Goal: Check status: Check status

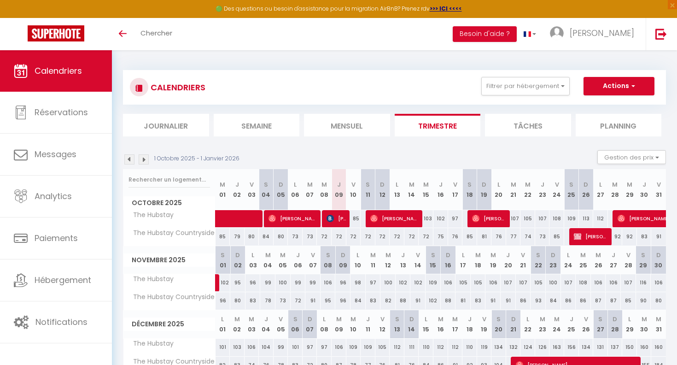
scroll to position [50, 0]
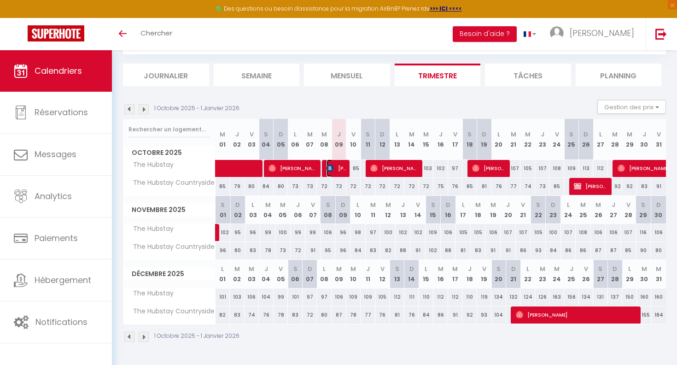
click at [330, 164] on span "[PERSON_NAME] Opel" at bounding box center [337, 168] width 20 height 18
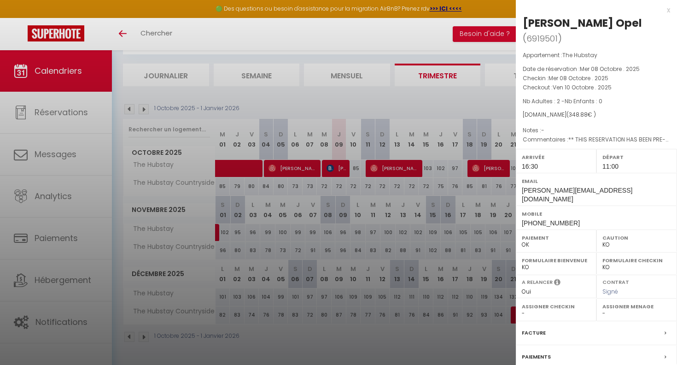
click at [347, 32] on div at bounding box center [338, 182] width 677 height 365
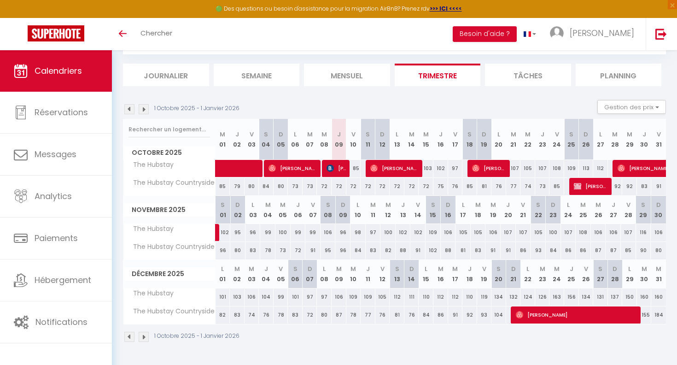
click at [347, 32] on div "Toggle menubar Chercher BUTTON Besoin d'aide ? [PERSON_NAME] Paramètres Équipe" at bounding box center [369, 34] width 604 height 32
click at [344, 166] on span "[PERSON_NAME] Opel" at bounding box center [337, 168] width 20 height 18
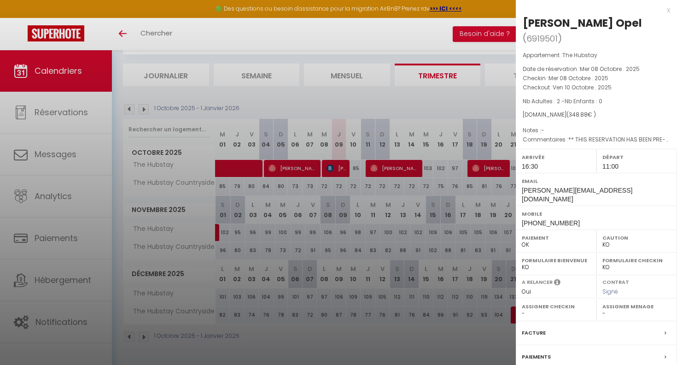
click at [405, 166] on div at bounding box center [338, 182] width 677 height 365
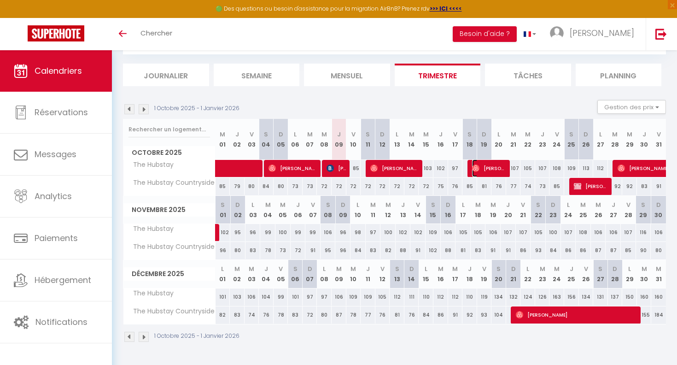
click at [493, 165] on span "[PERSON_NAME]" at bounding box center [489, 168] width 35 height 18
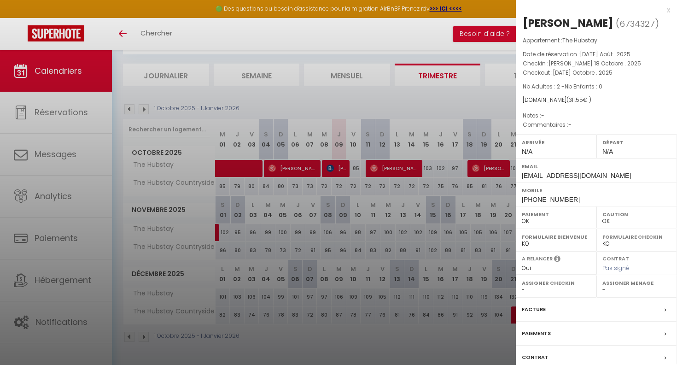
click at [429, 85] on div at bounding box center [338, 182] width 677 height 365
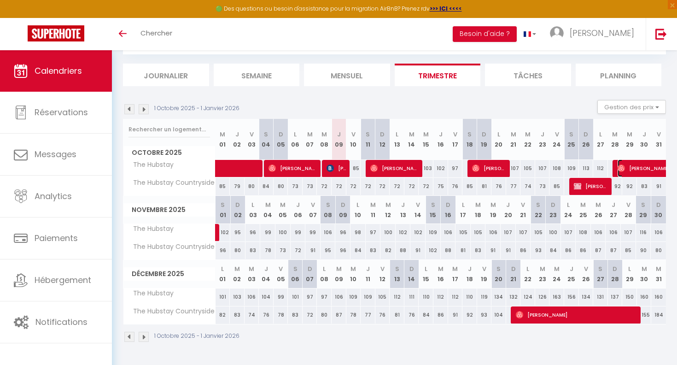
click at [651, 166] on span "[PERSON_NAME]" at bounding box center [660, 168] width 85 height 18
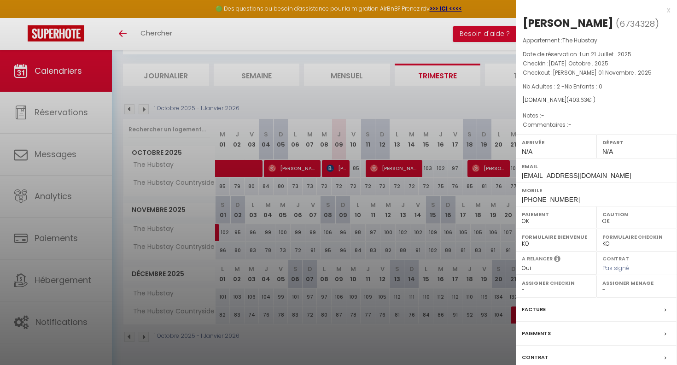
click at [428, 109] on div at bounding box center [338, 182] width 677 height 365
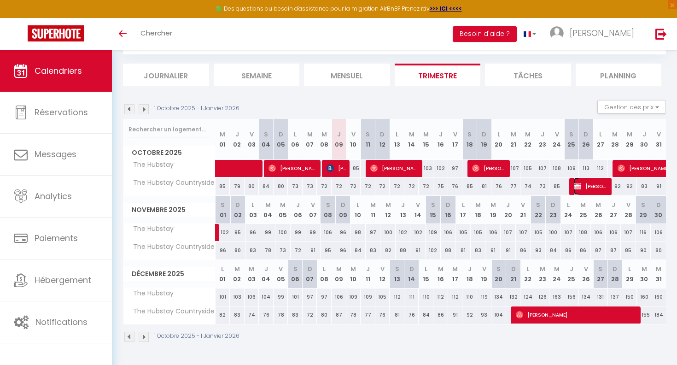
click at [597, 193] on span "[PERSON_NAME]" at bounding box center [591, 186] width 35 height 18
select select "KO"
select select "45715"
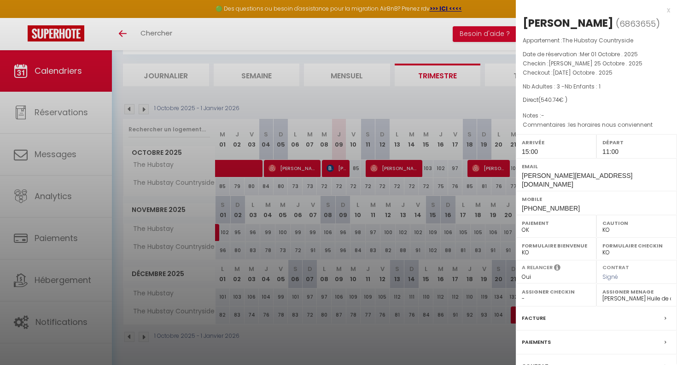
click at [403, 106] on div at bounding box center [338, 182] width 677 height 365
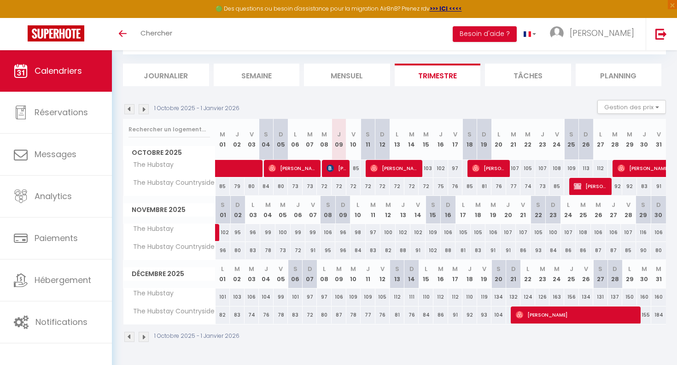
click at [141, 109] on img at bounding box center [144, 109] width 10 height 10
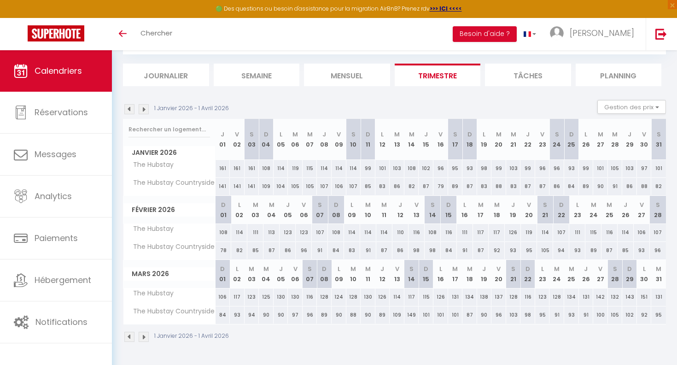
click at [131, 109] on img at bounding box center [129, 109] width 10 height 10
